Goal: Entertainment & Leisure: Browse casually

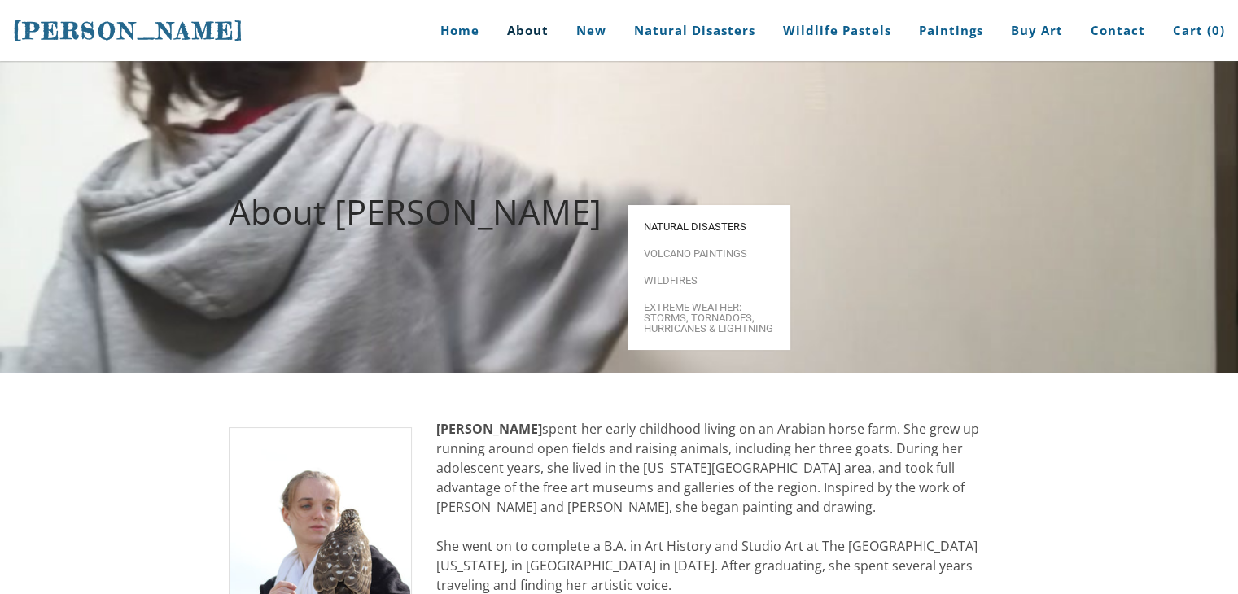
click at [681, 221] on span "Natural Disasters" at bounding box center [709, 226] width 130 height 11
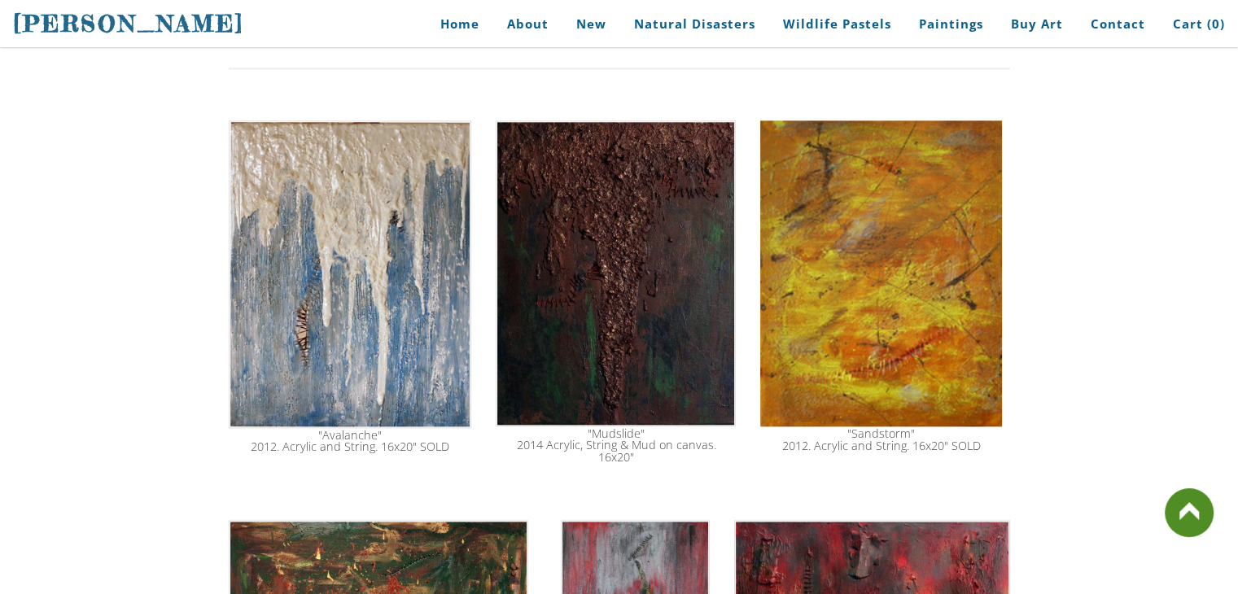
scroll to position [1905, 0]
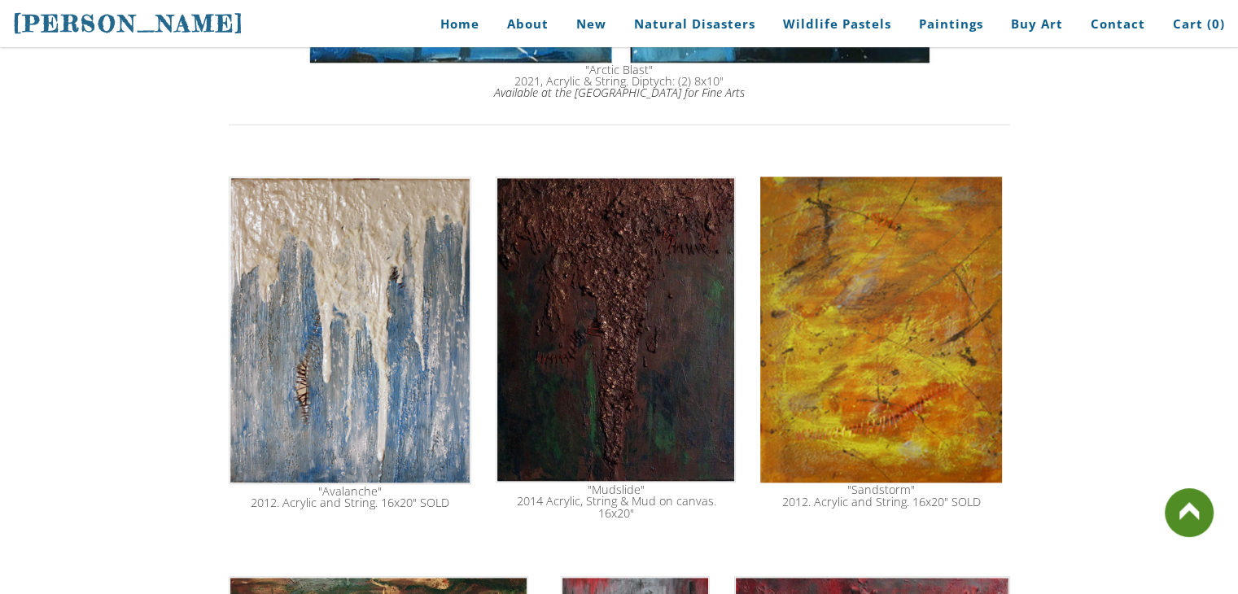
click at [813, 343] on img at bounding box center [880, 330] width 241 height 307
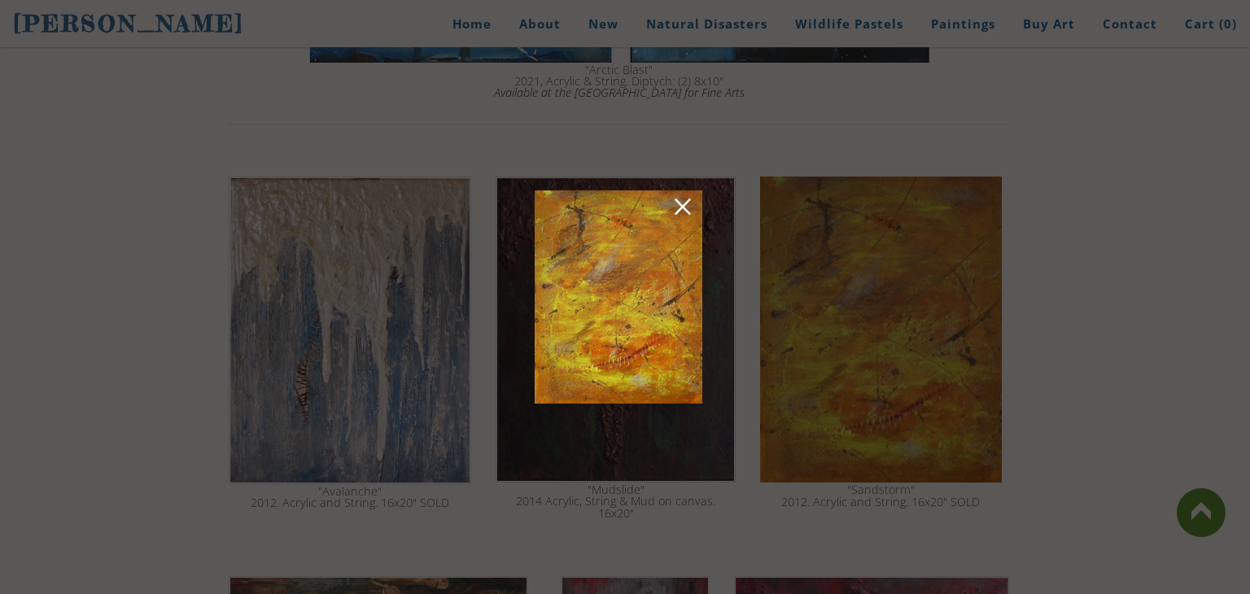
click at [689, 203] on link at bounding box center [683, 209] width 23 height 25
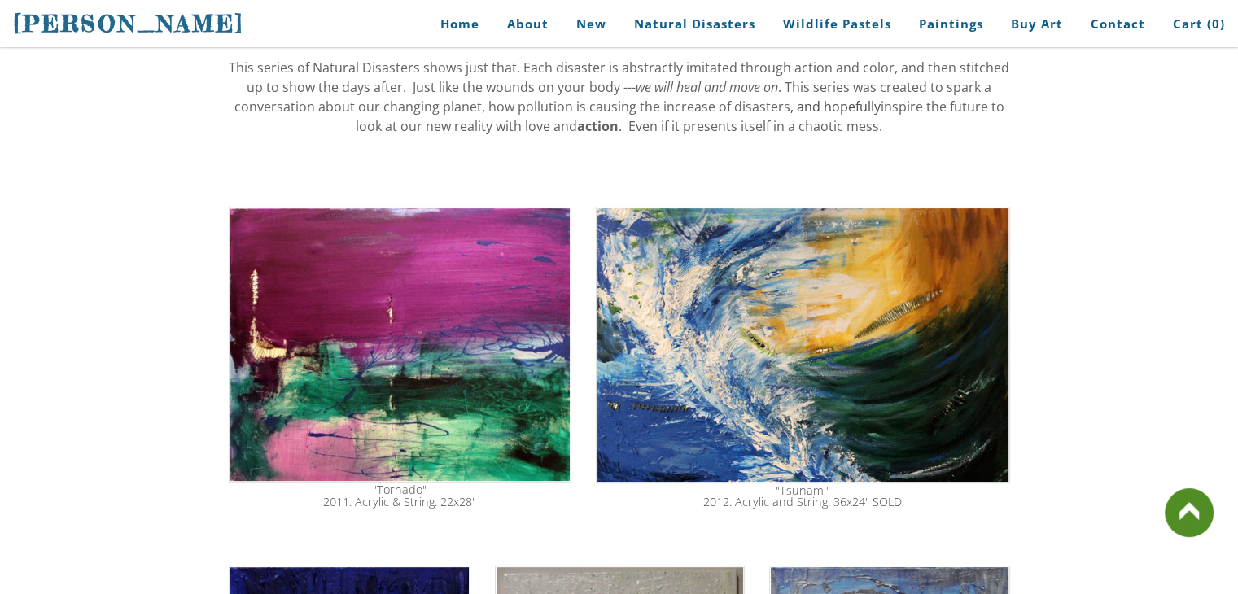
scroll to position [555, 0]
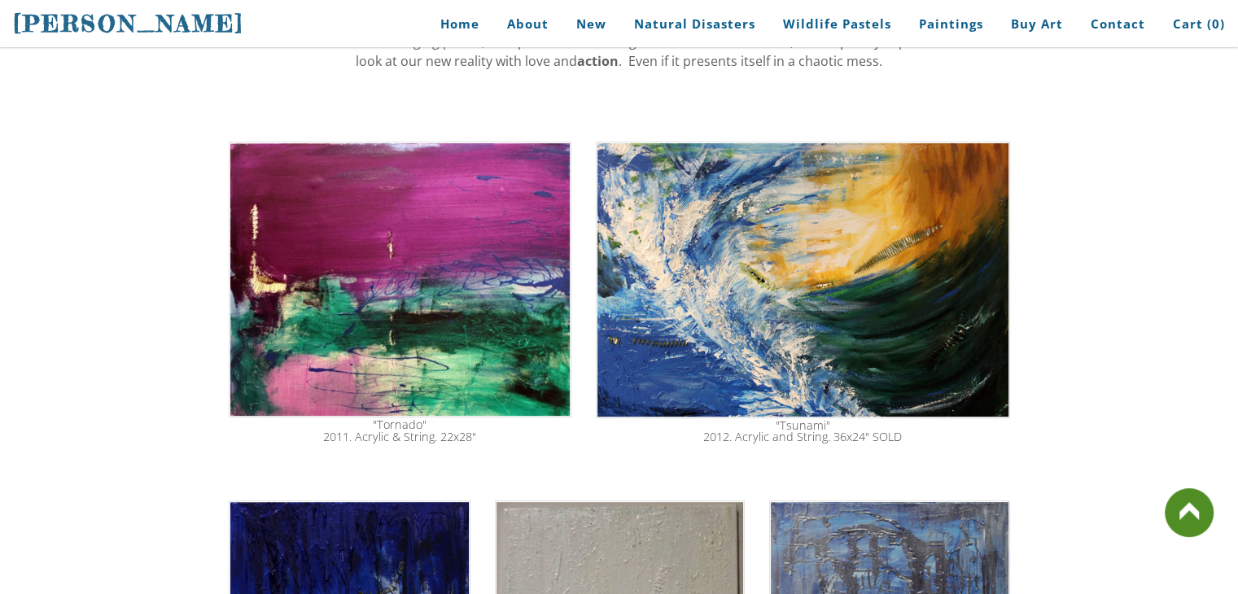
click at [381, 211] on img at bounding box center [401, 280] width 344 height 276
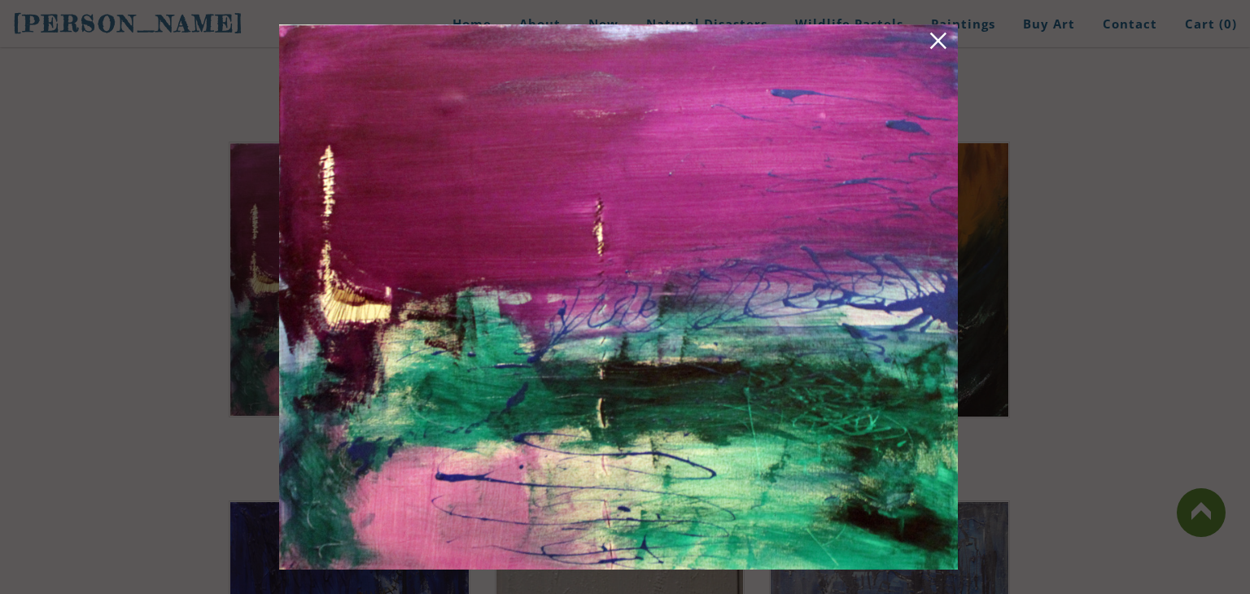
click at [944, 45] on link at bounding box center [938, 43] width 23 height 25
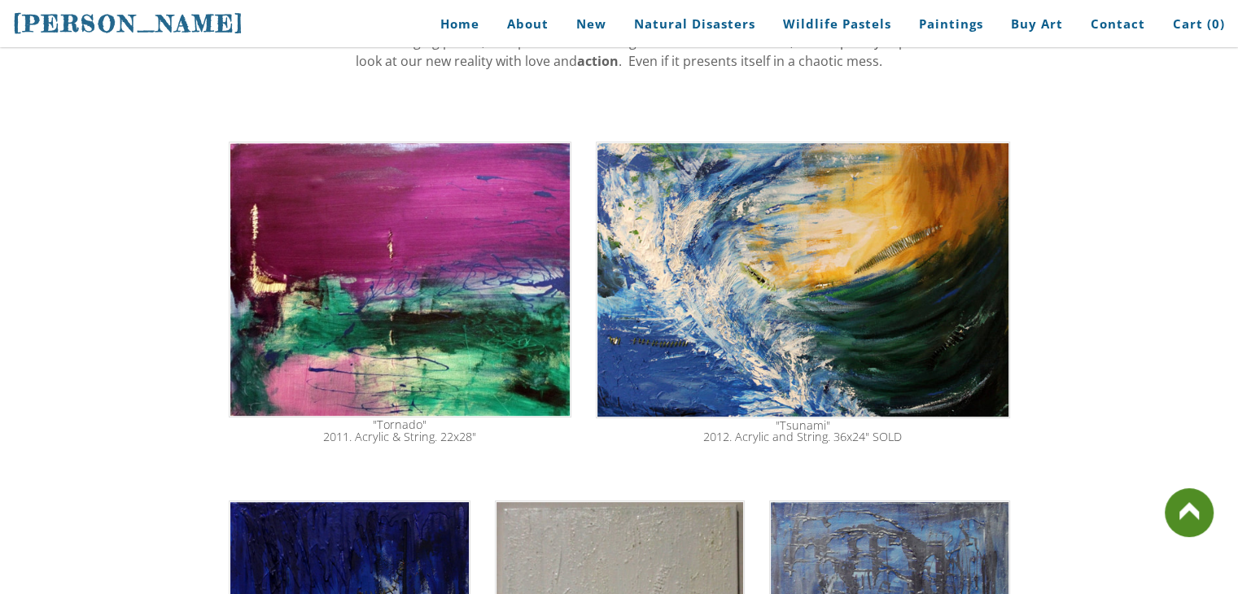
click at [854, 303] on img at bounding box center [803, 280] width 414 height 277
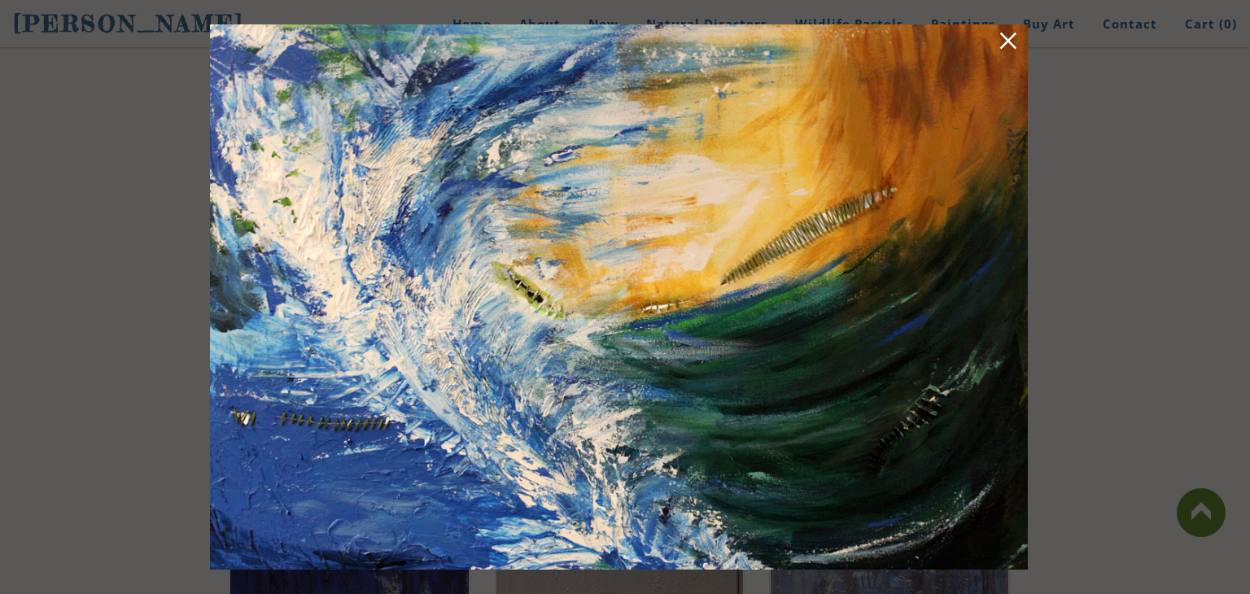
click at [1013, 44] on link at bounding box center [1008, 43] width 23 height 25
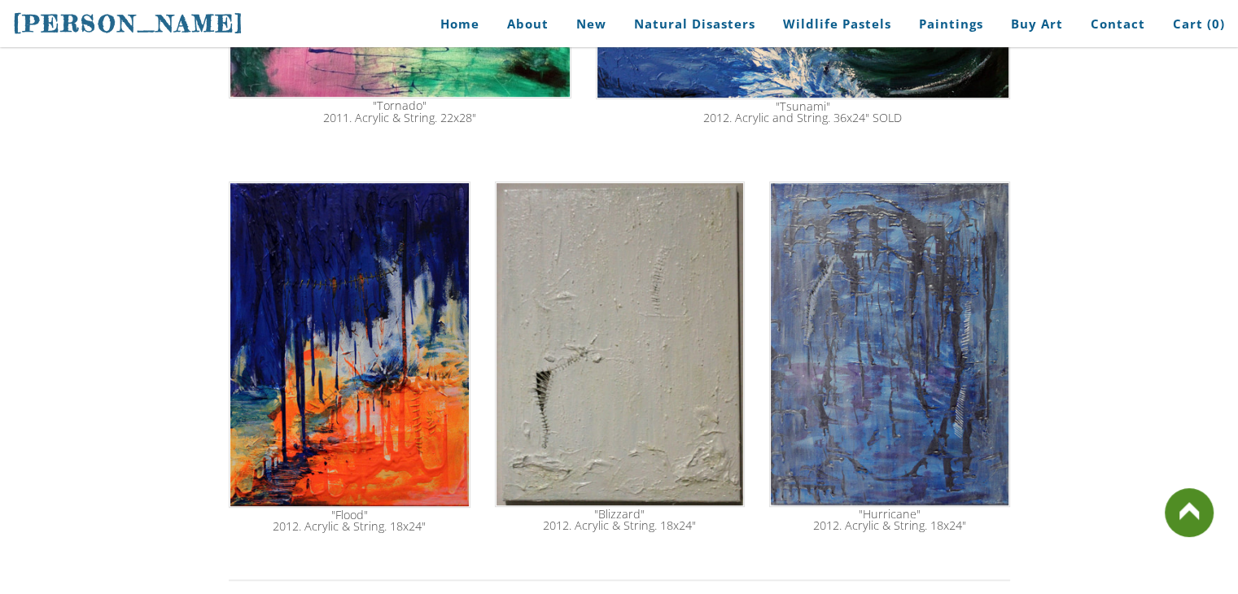
scroll to position [852, 0]
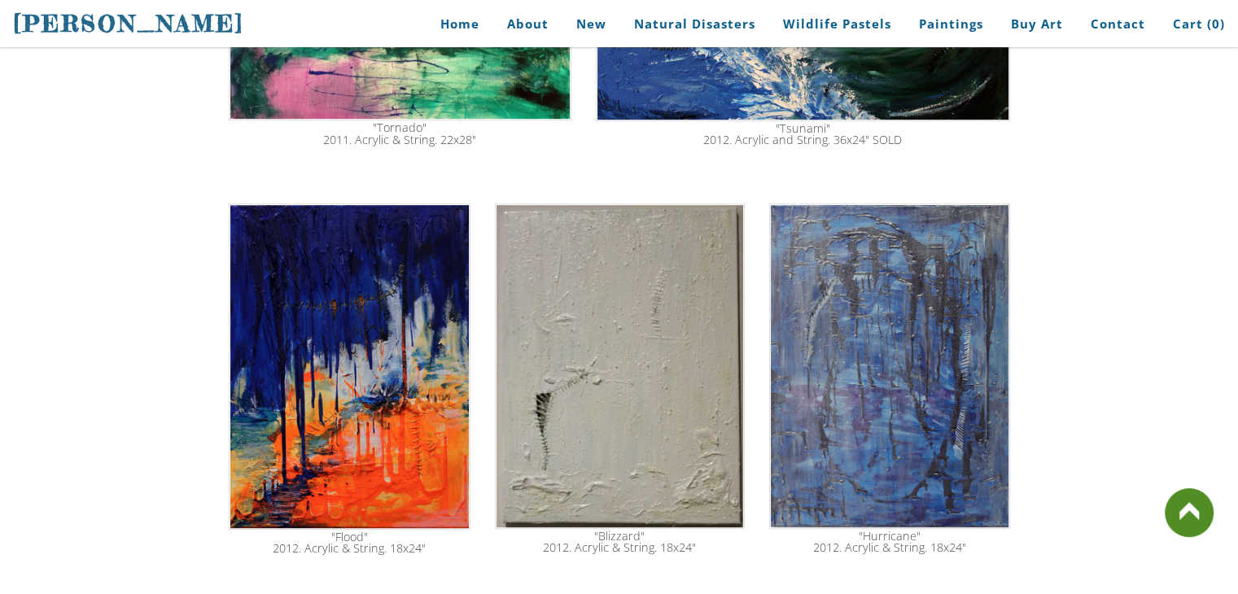
click at [394, 404] on img at bounding box center [350, 367] width 242 height 326
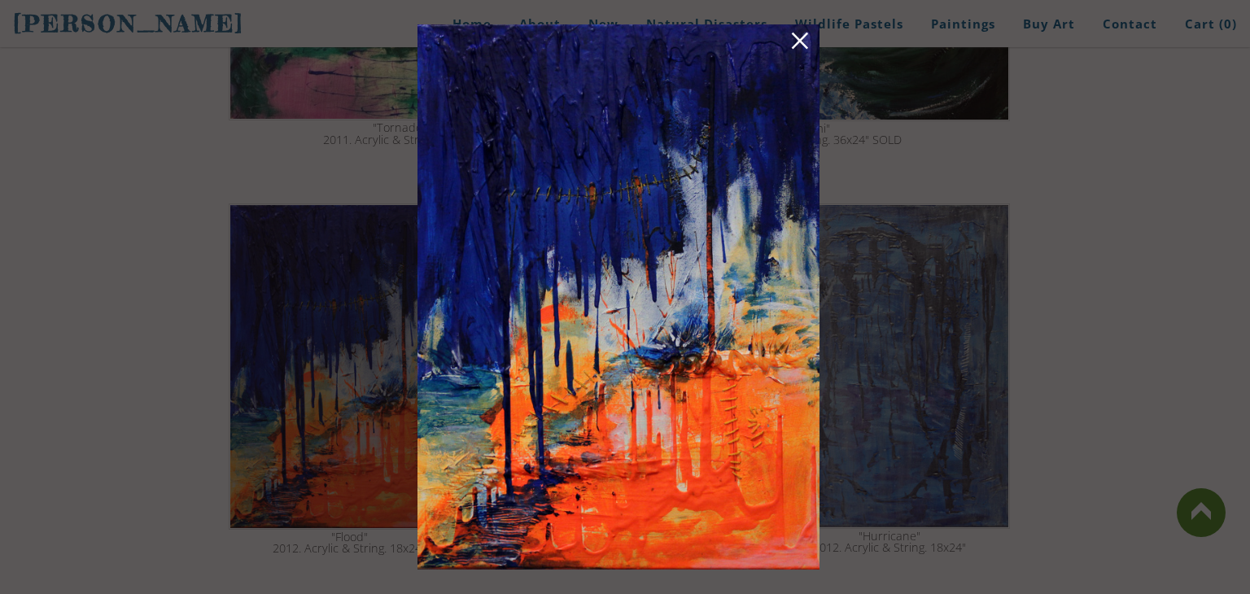
click at [803, 48] on link at bounding box center [800, 43] width 23 height 25
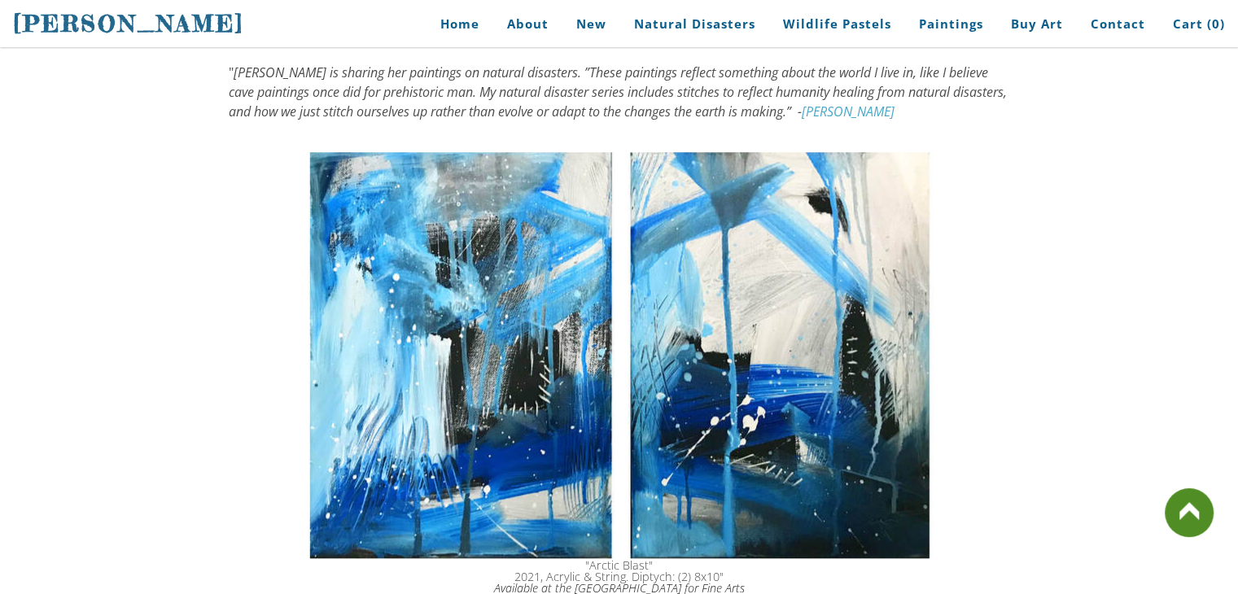
scroll to position [1456, 0]
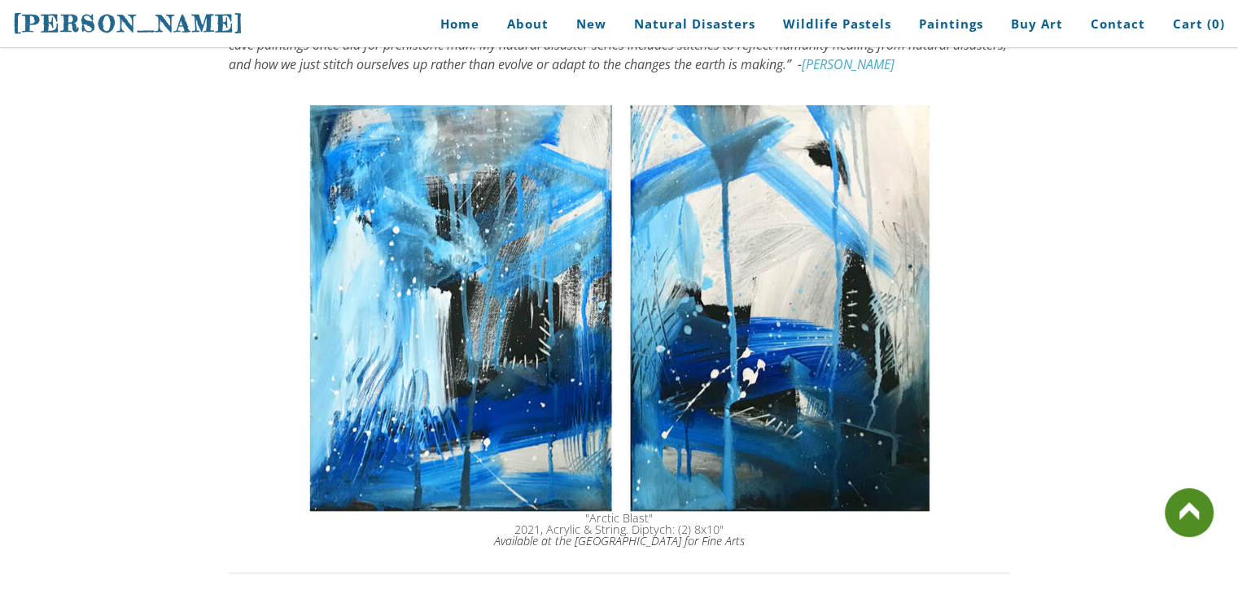
click at [370, 115] on img at bounding box center [619, 308] width 635 height 406
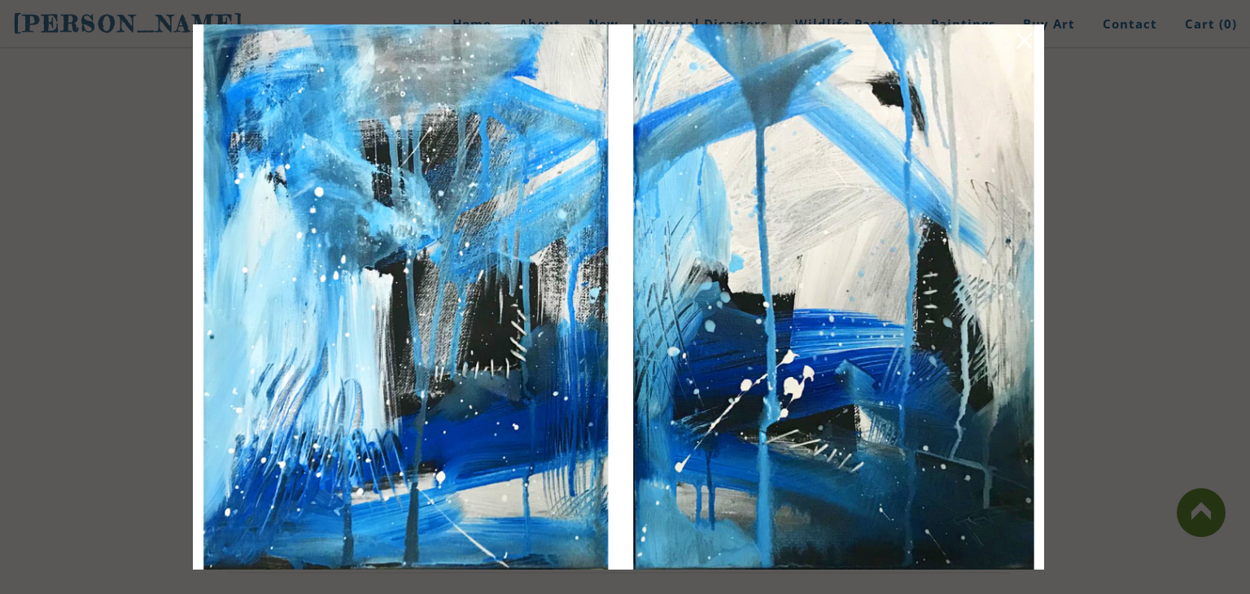
click at [1022, 53] on link at bounding box center [1024, 43] width 23 height 25
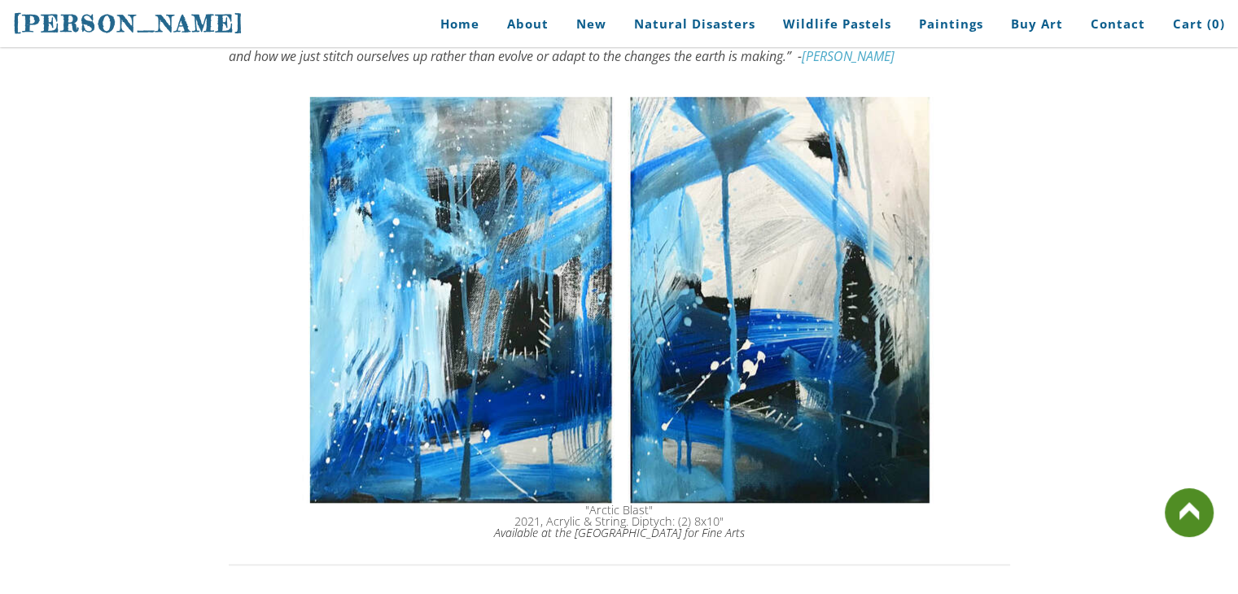
scroll to position [1469, 0]
